Goal: Information Seeking & Learning: Find specific page/section

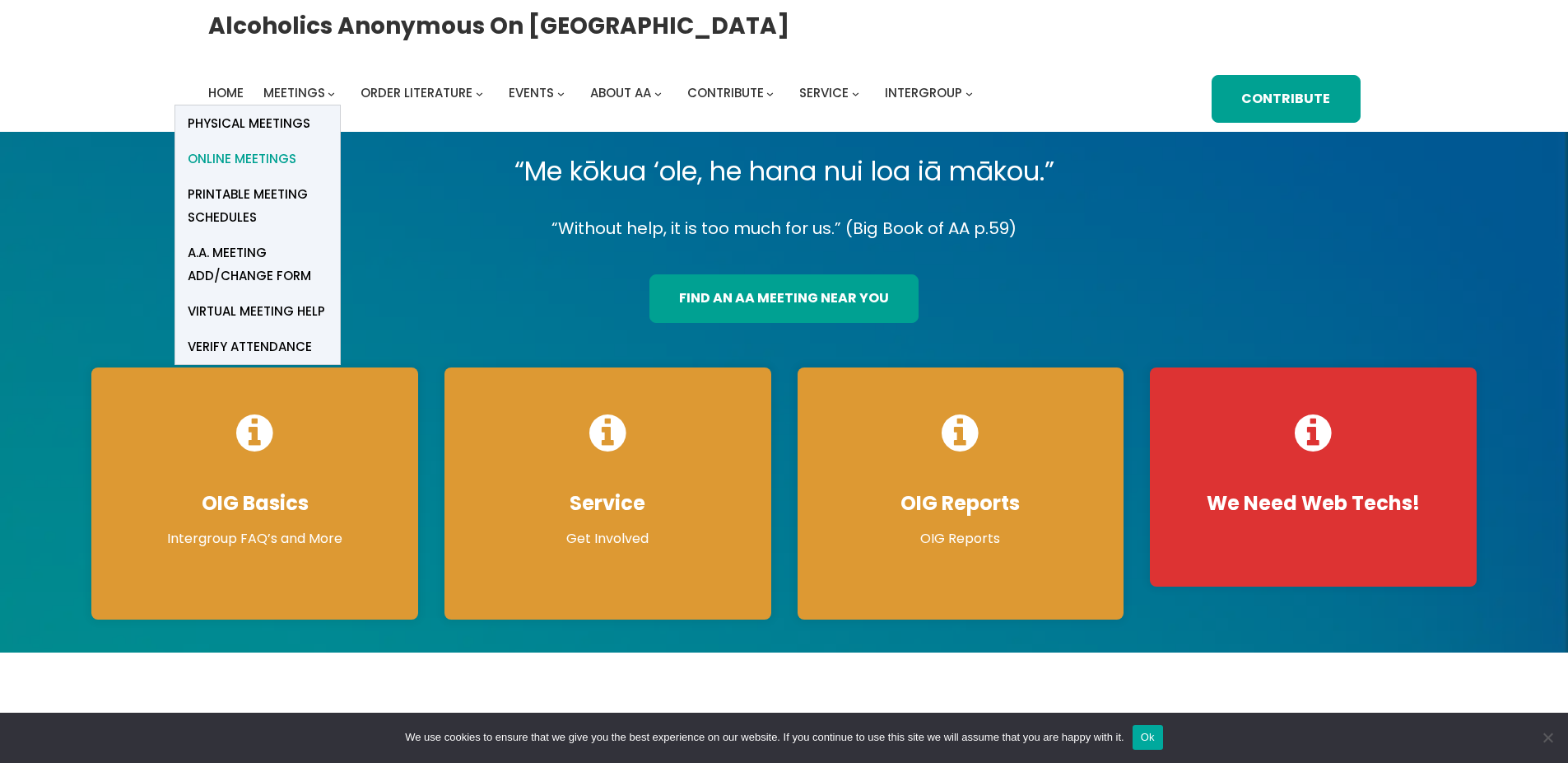
click at [261, 161] on span "Online Meetings" at bounding box center [242, 159] width 108 height 23
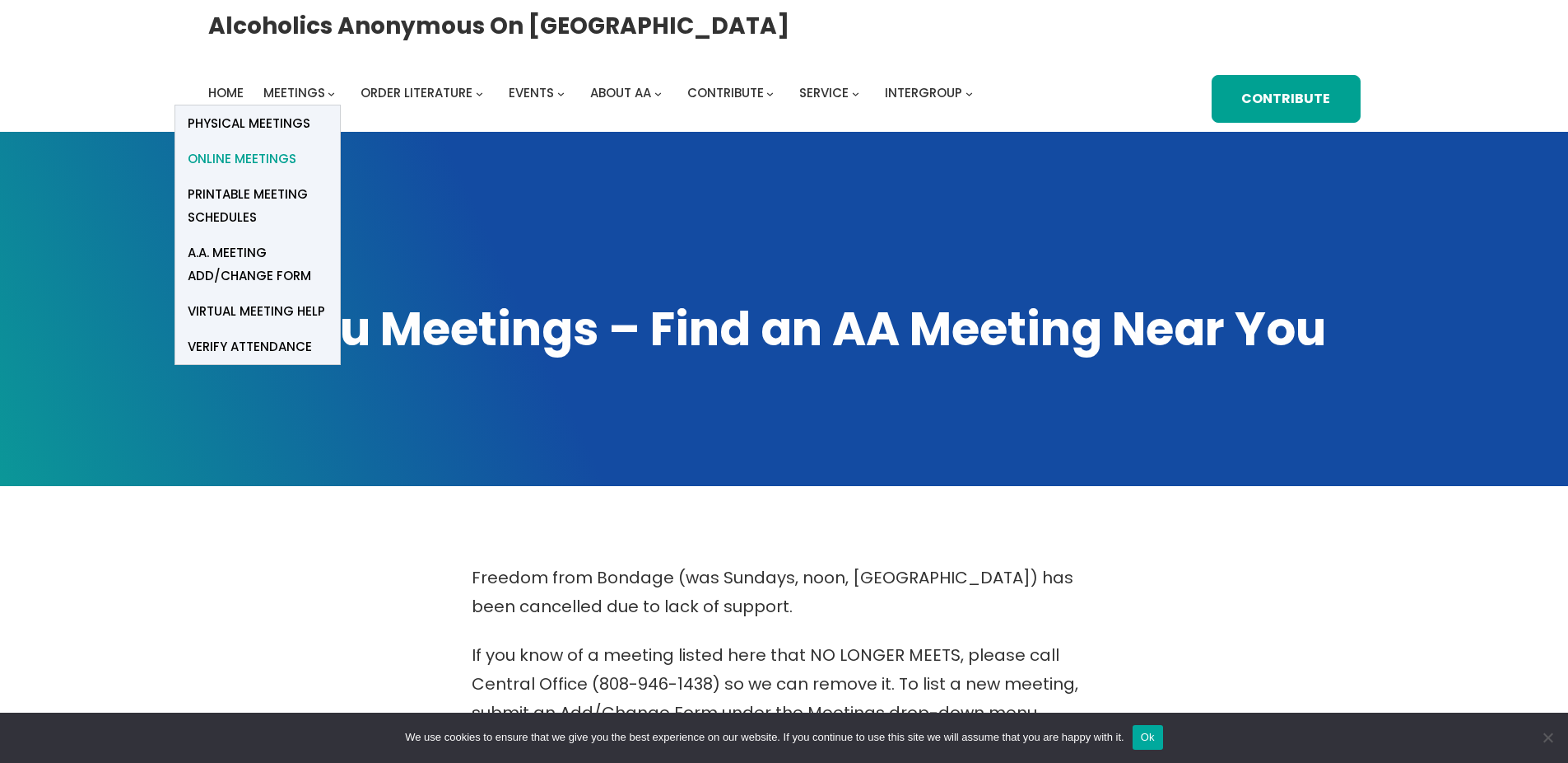
click at [257, 162] on span "Online Meetings" at bounding box center [242, 159] width 108 height 23
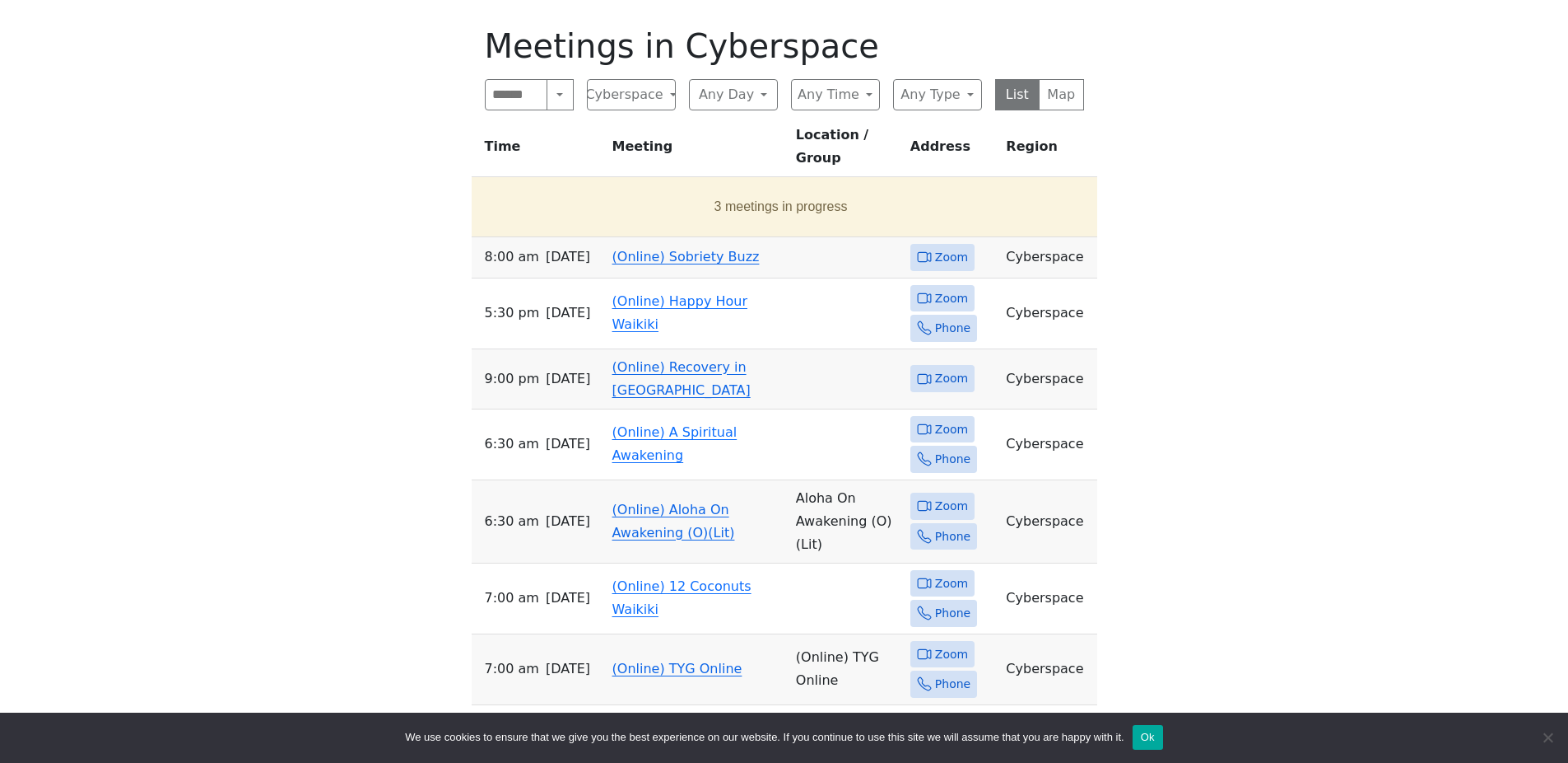
scroll to position [742, 0]
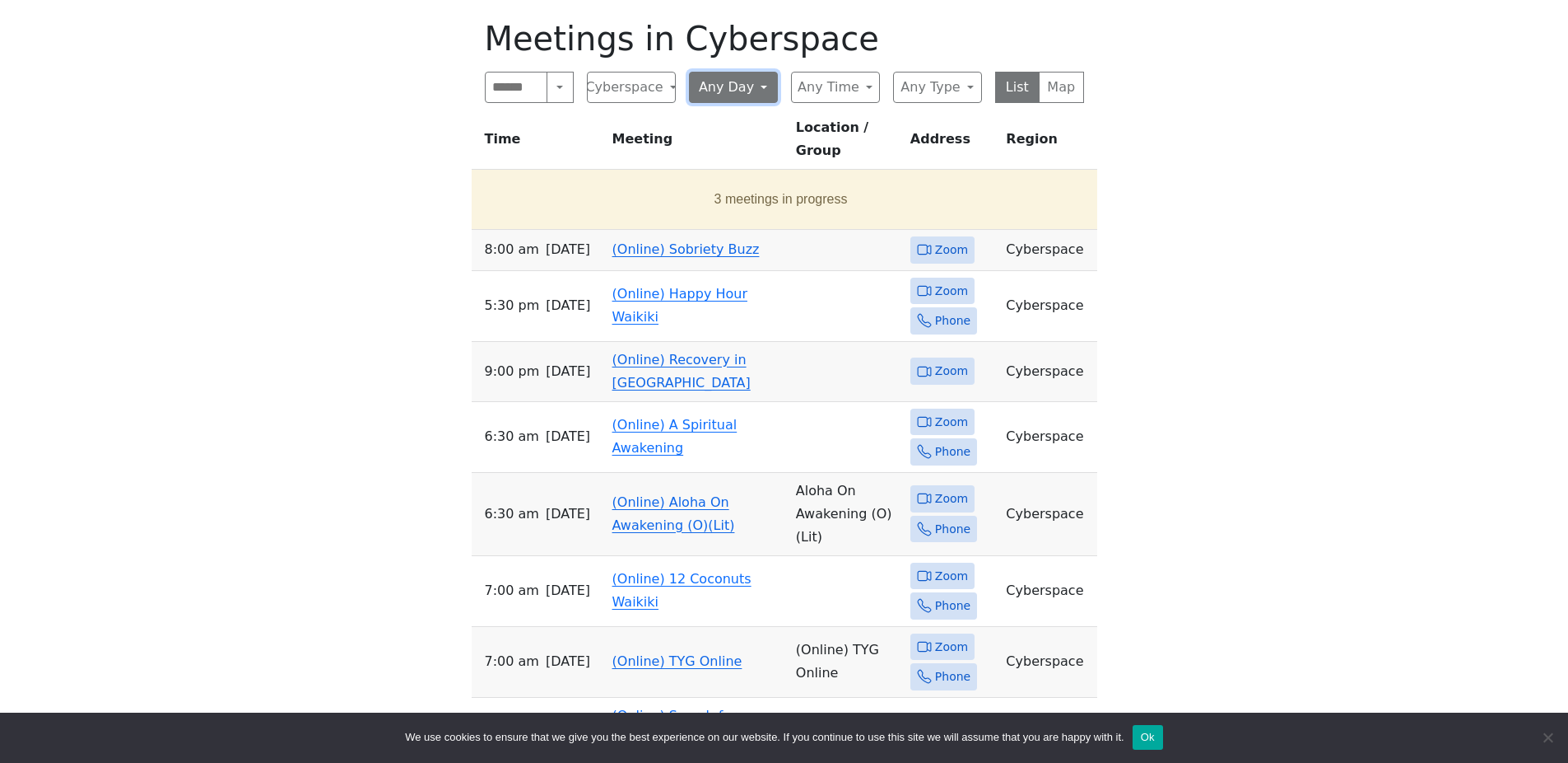
click at [757, 99] on button "Any Day" at bounding box center [734, 87] width 89 height 31
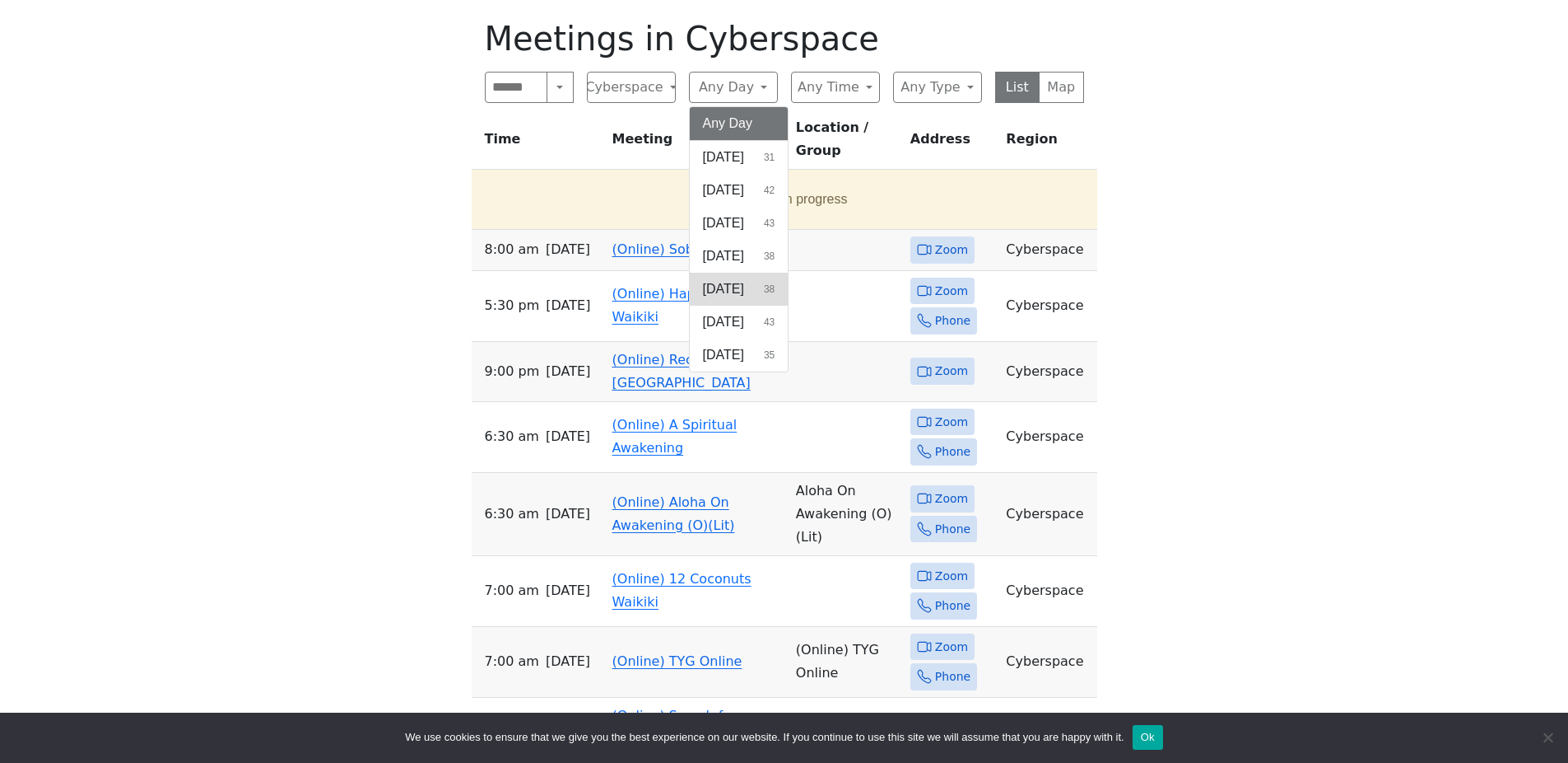
click at [744, 282] on span "[DATE]" at bounding box center [723, 289] width 42 height 19
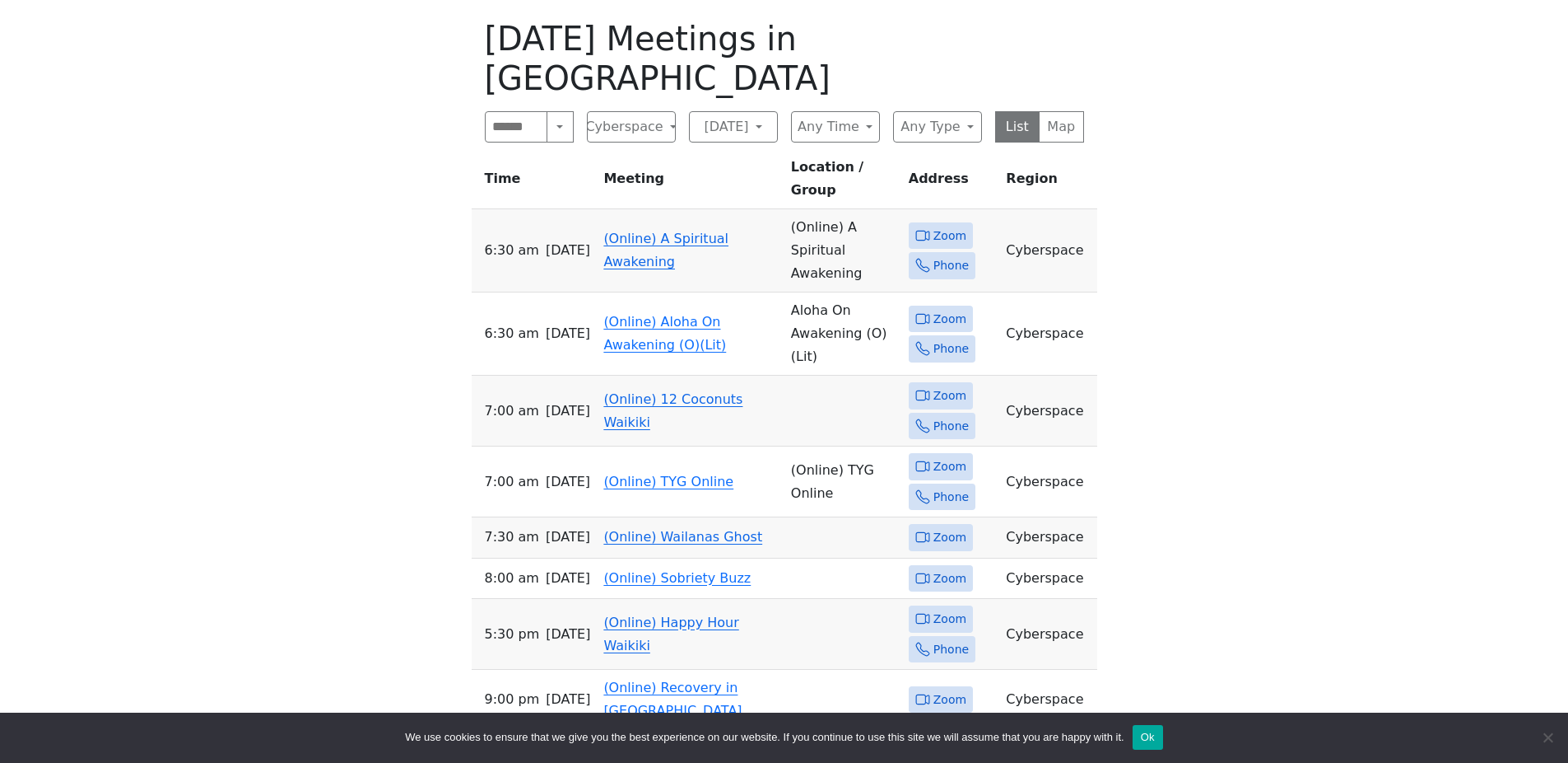
click at [923, 388] on icon at bounding box center [922, 395] width 15 height 15
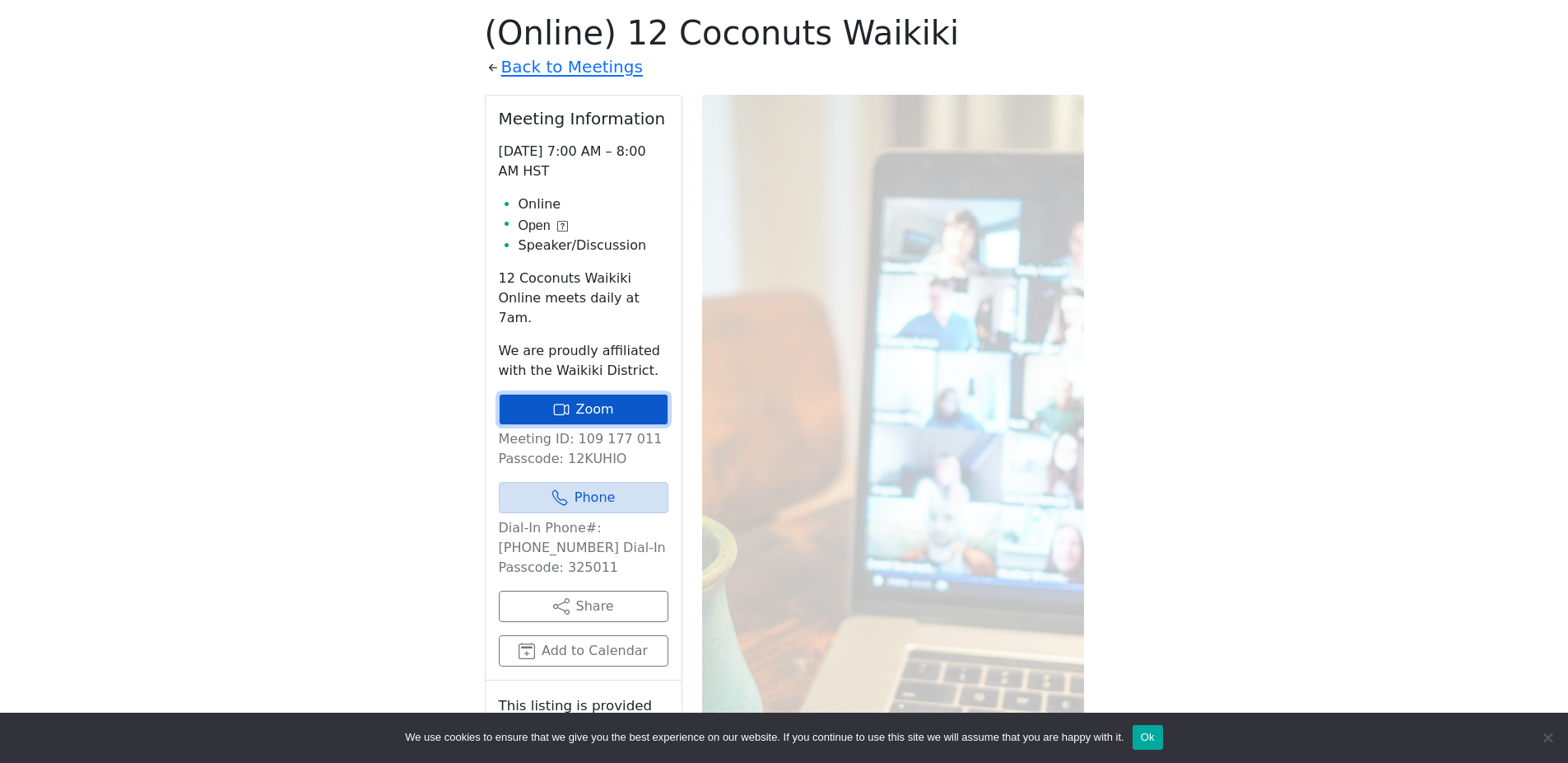
click at [619, 394] on link "Zoom" at bounding box center [583, 410] width 169 height 31
